Goal: Transaction & Acquisition: Subscribe to service/newsletter

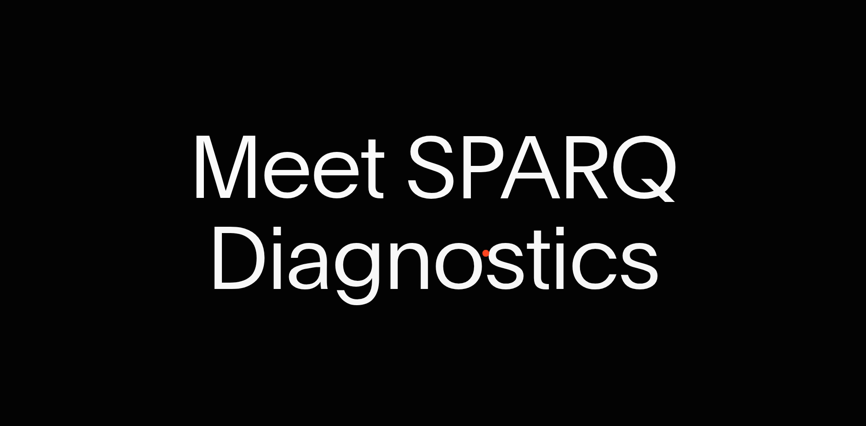
click at [453, 265] on span "Diagnostics" at bounding box center [432, 258] width 453 height 91
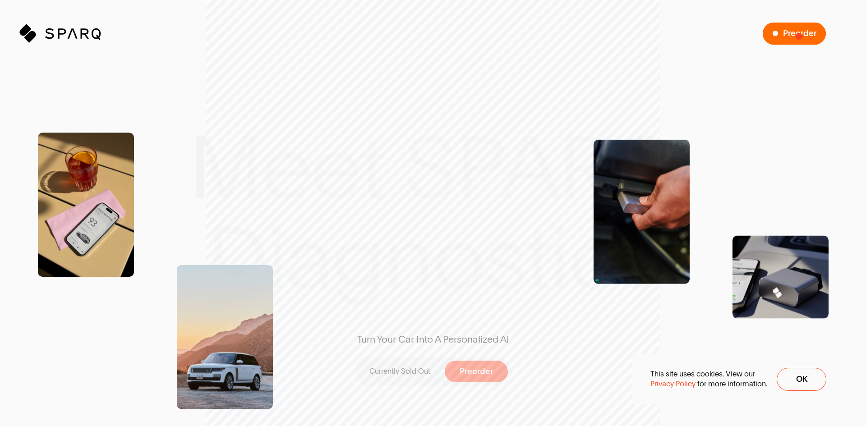
click at [799, 36] on span "Preorder" at bounding box center [799, 33] width 33 height 9
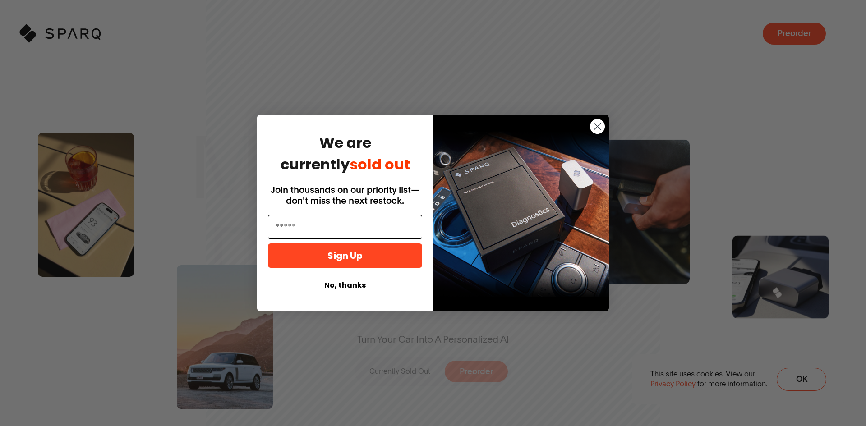
click at [336, 224] on input "Email" at bounding box center [345, 227] width 154 height 24
type input "**********"
click input "******" at bounding box center [0, 0] width 0 height 0
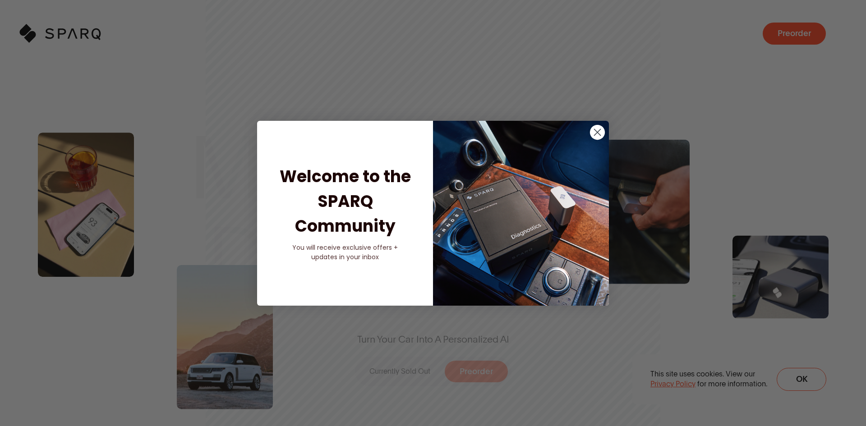
click at [335, 252] on span "updates in your inbox" at bounding box center [345, 256] width 68 height 9
click at [597, 133] on icon "Close dialog" at bounding box center [597, 132] width 16 height 16
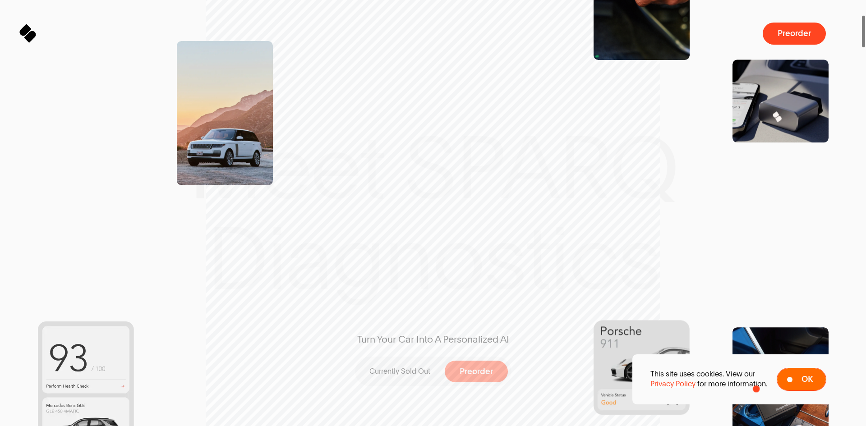
click at [809, 380] on button "Ok" at bounding box center [801, 379] width 50 height 23
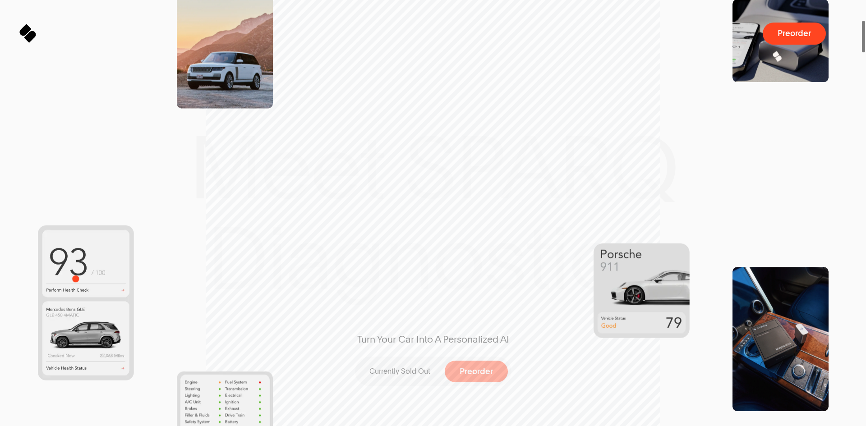
click at [81, 293] on img at bounding box center [86, 302] width 96 height 155
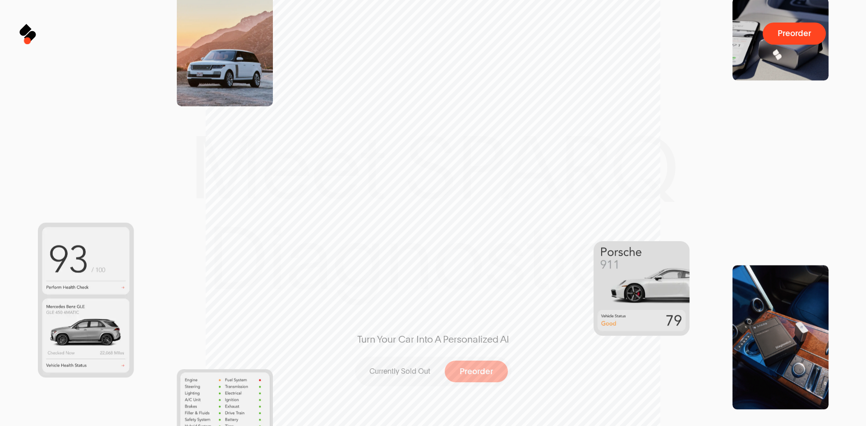
click at [29, 35] on div at bounding box center [28, 34] width 20 height 20
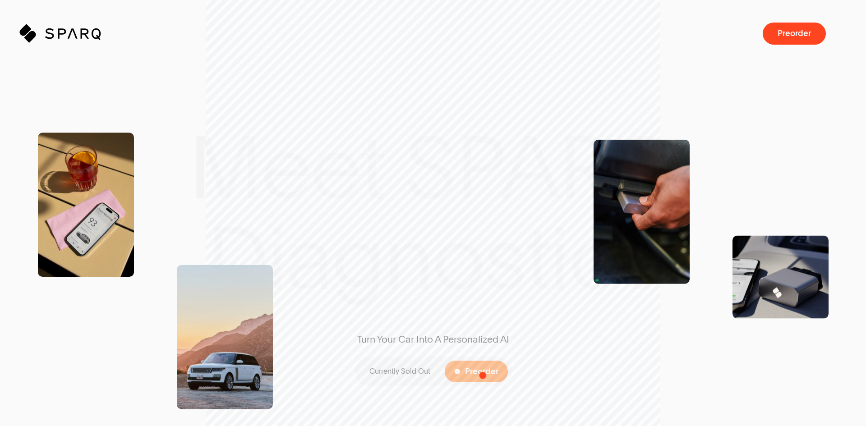
click at [482, 375] on span "Preorder" at bounding box center [481, 371] width 33 height 9
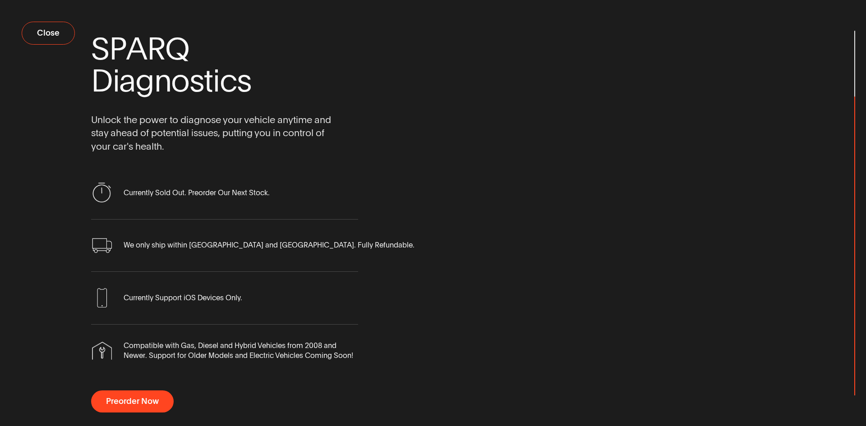
scroll to position [18, 0]
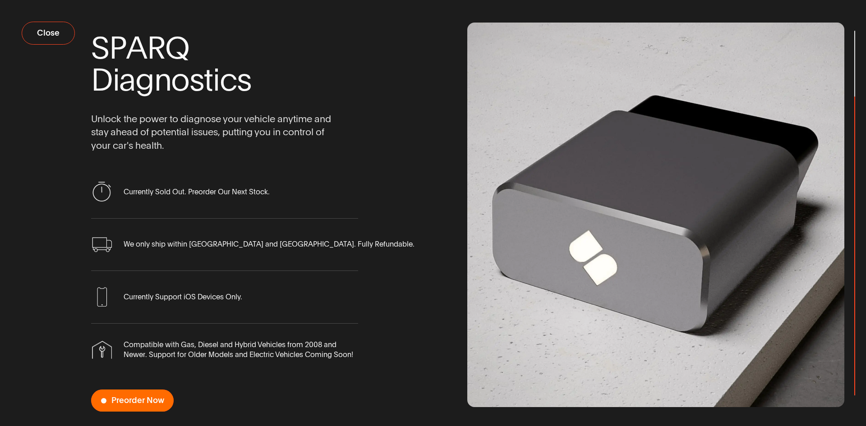
click at [125, 402] on span "Preorder Now" at bounding box center [137, 400] width 53 height 9
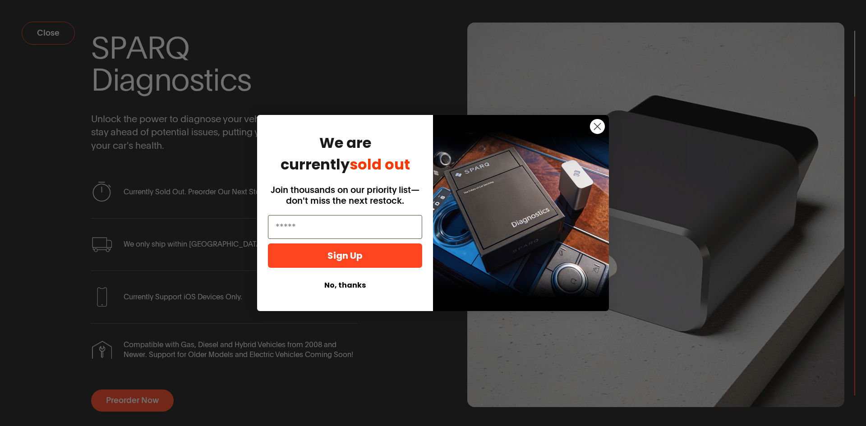
click at [604, 129] on circle "Close dialog" at bounding box center [597, 126] width 15 height 15
